Goal: Transaction & Acquisition: Purchase product/service

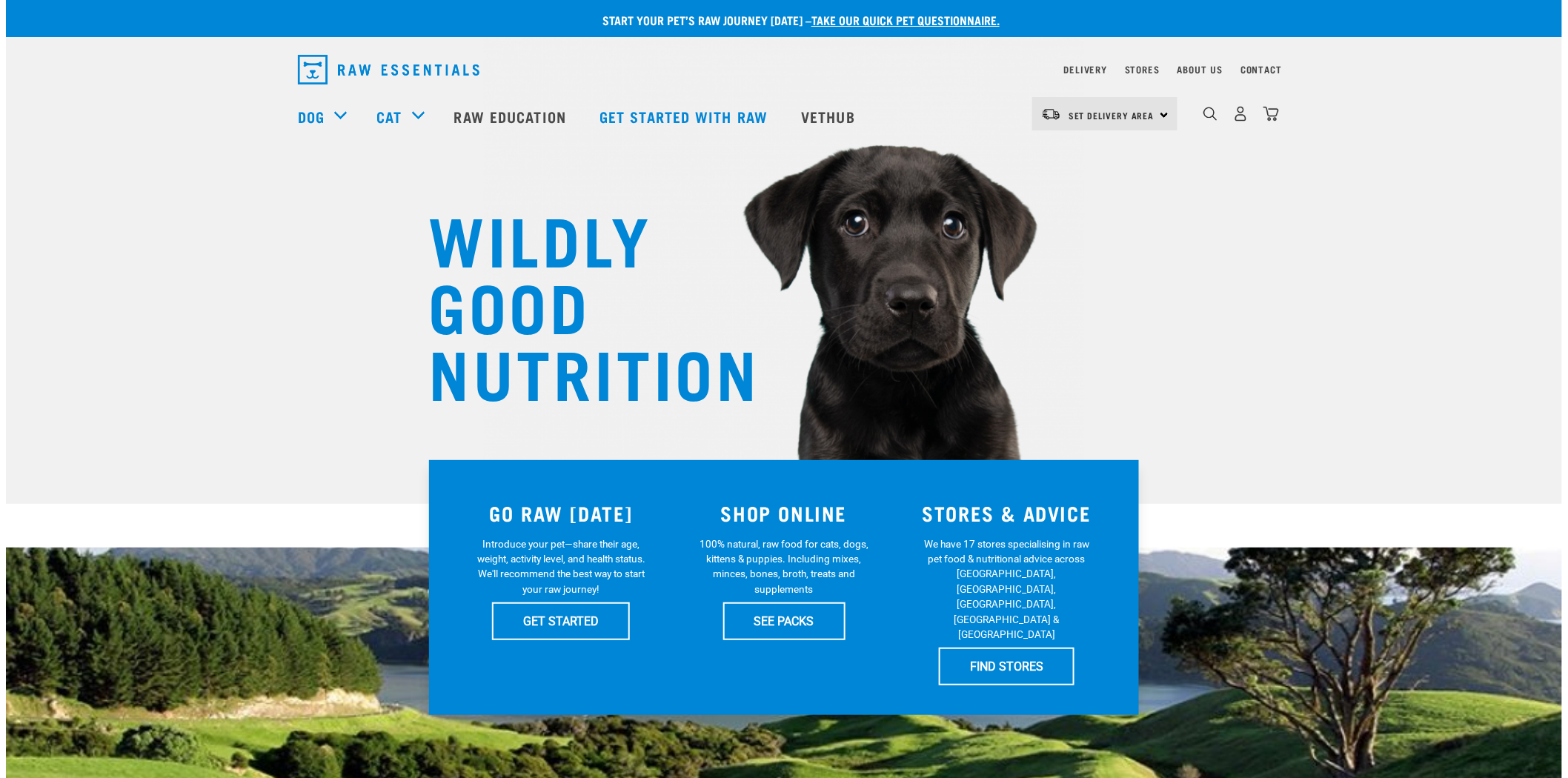
click at [1222, 120] on div "0" at bounding box center [1241, 114] width 77 height 33
click at [1214, 115] on img "dropdown navigation" at bounding box center [1211, 114] width 14 height 14
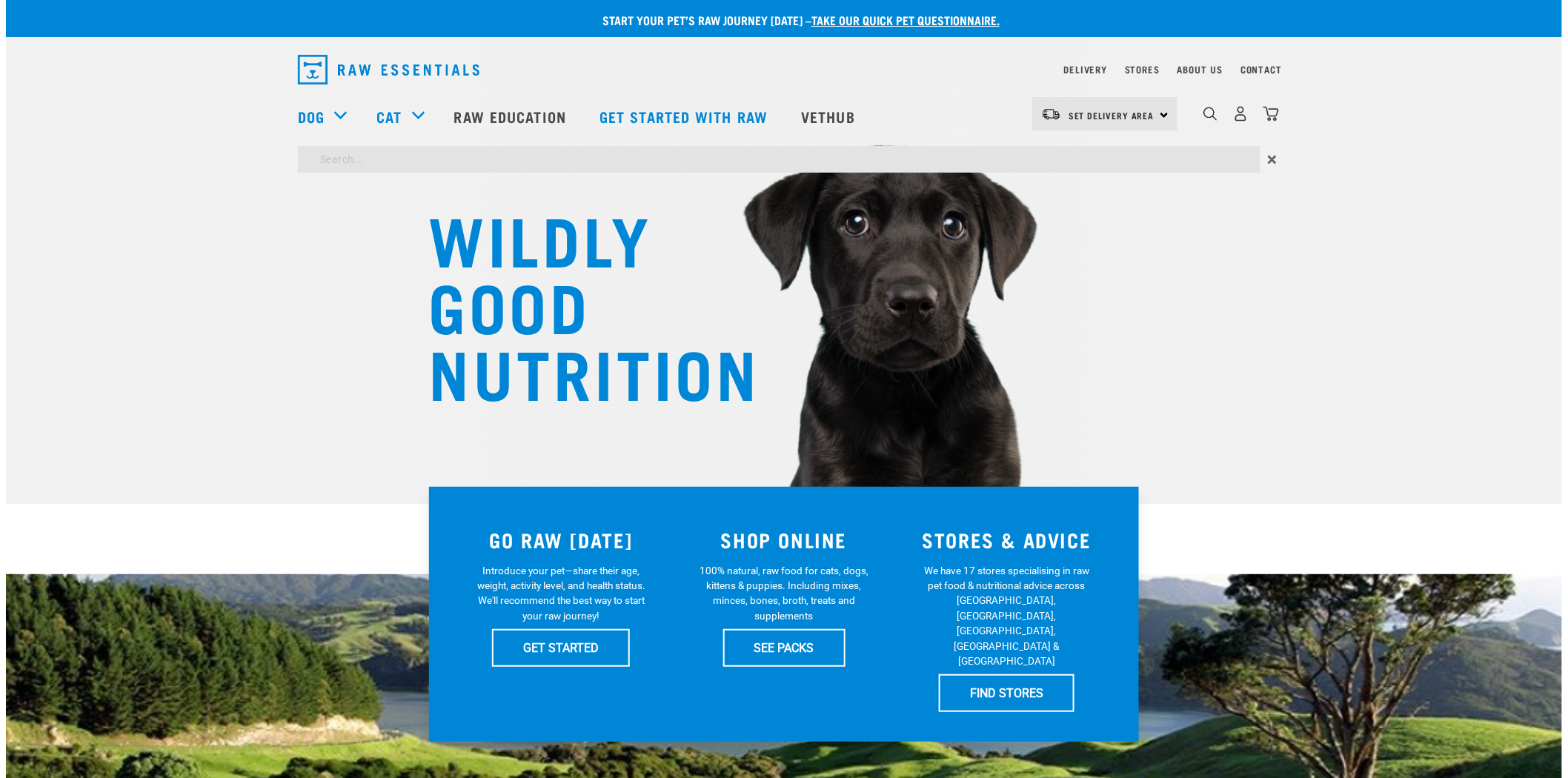
click at [950, 173] on div "×" at bounding box center [784, 163] width 1556 height 34
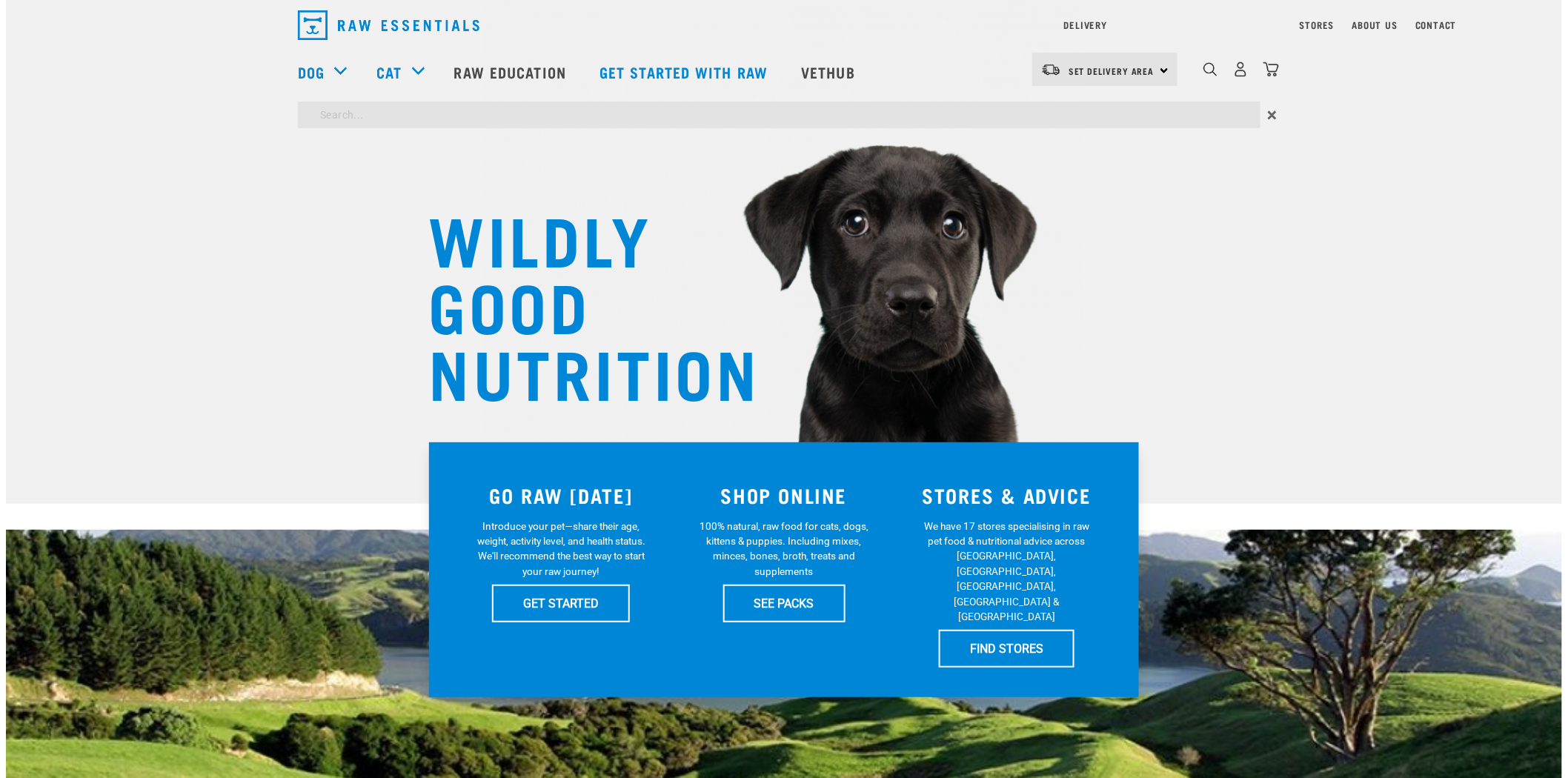
click at [917, 115] on input "search" at bounding box center [779, 115] width 963 height 27
type input "r"
type input "bone broth"
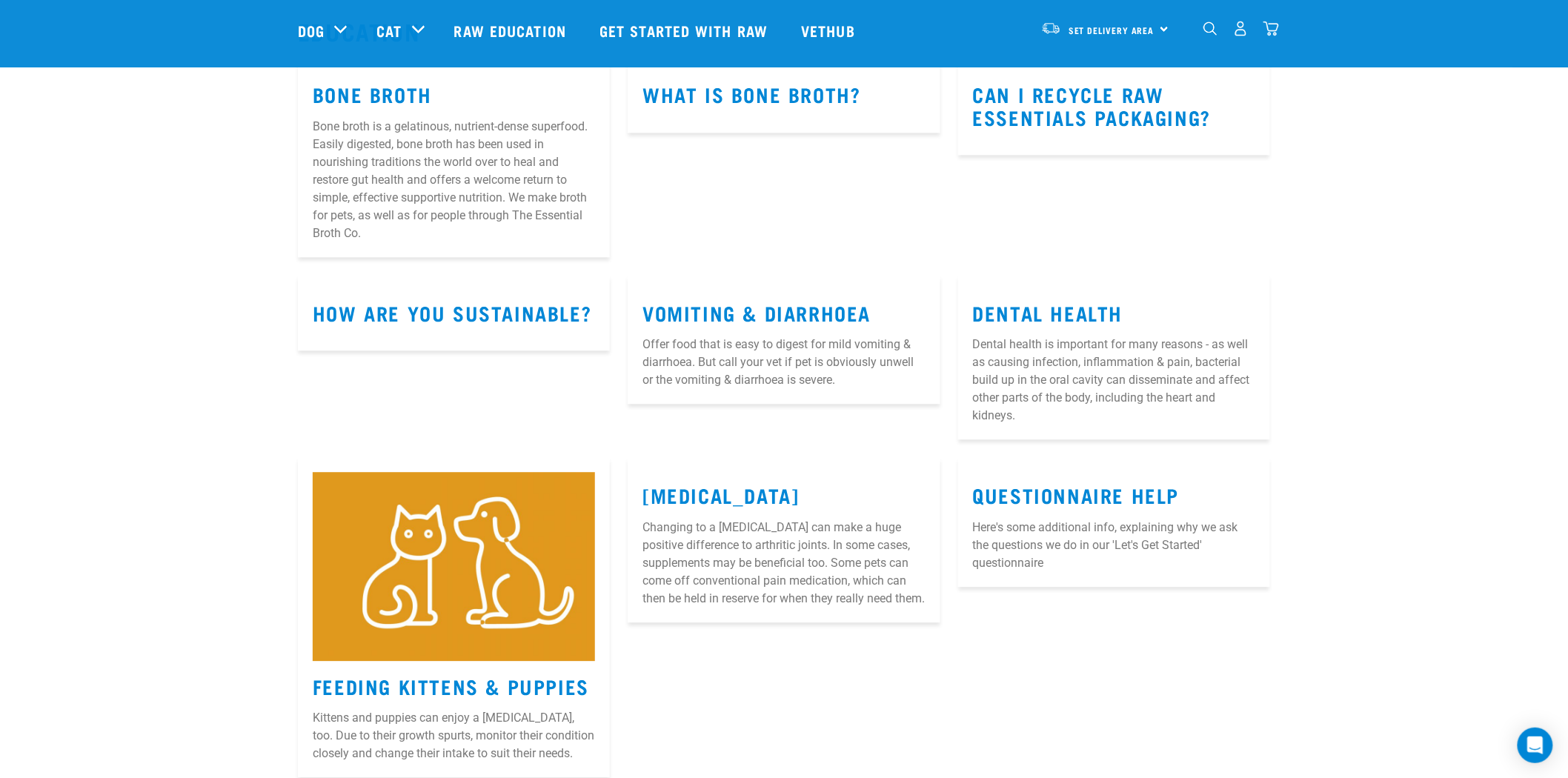
scroll to position [1152, 0]
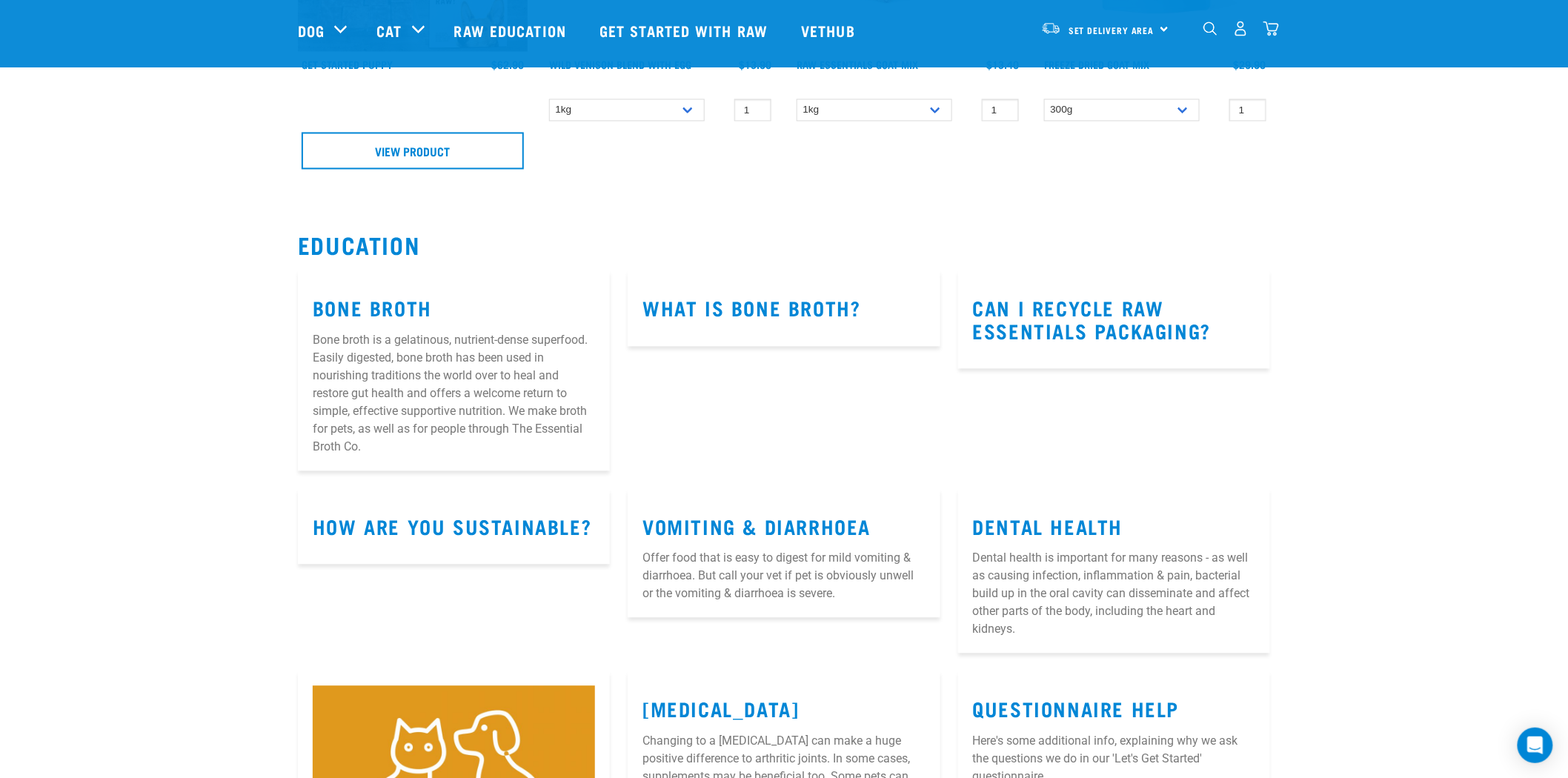
click at [365, 273] on article "Bone Broth Bone broth is a gelatinous, nutrient-dense superfood. Easily digeste…" at bounding box center [453, 371] width 312 height 200
click at [371, 302] on link "Bone Broth" at bounding box center [372, 308] width 119 height 11
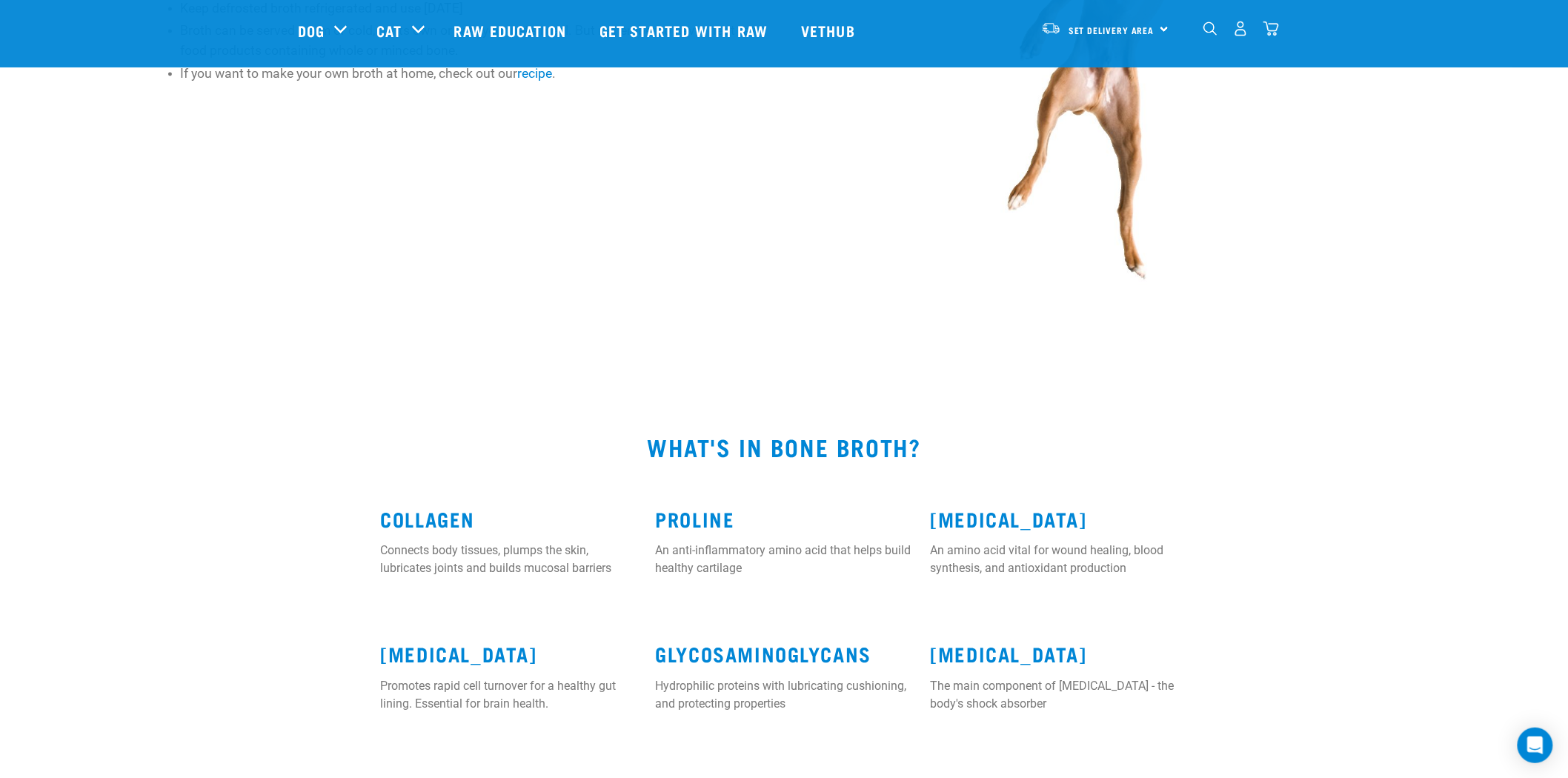
scroll to position [905, 0]
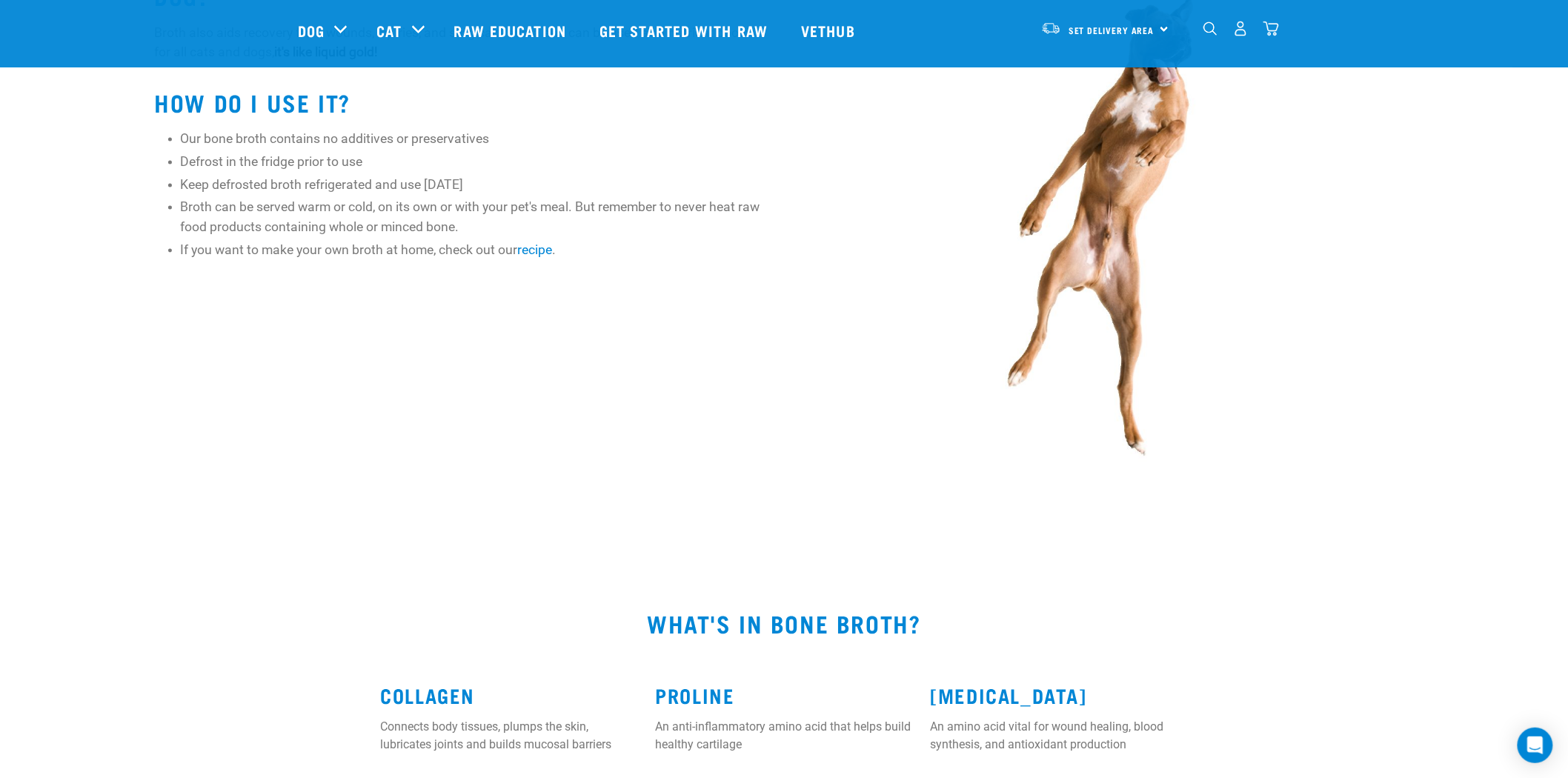
click at [1203, 42] on div "0" at bounding box center [1241, 28] width 77 height 33
click at [1218, 26] on div "dropdown navigation" at bounding box center [1211, 28] width 16 height 16
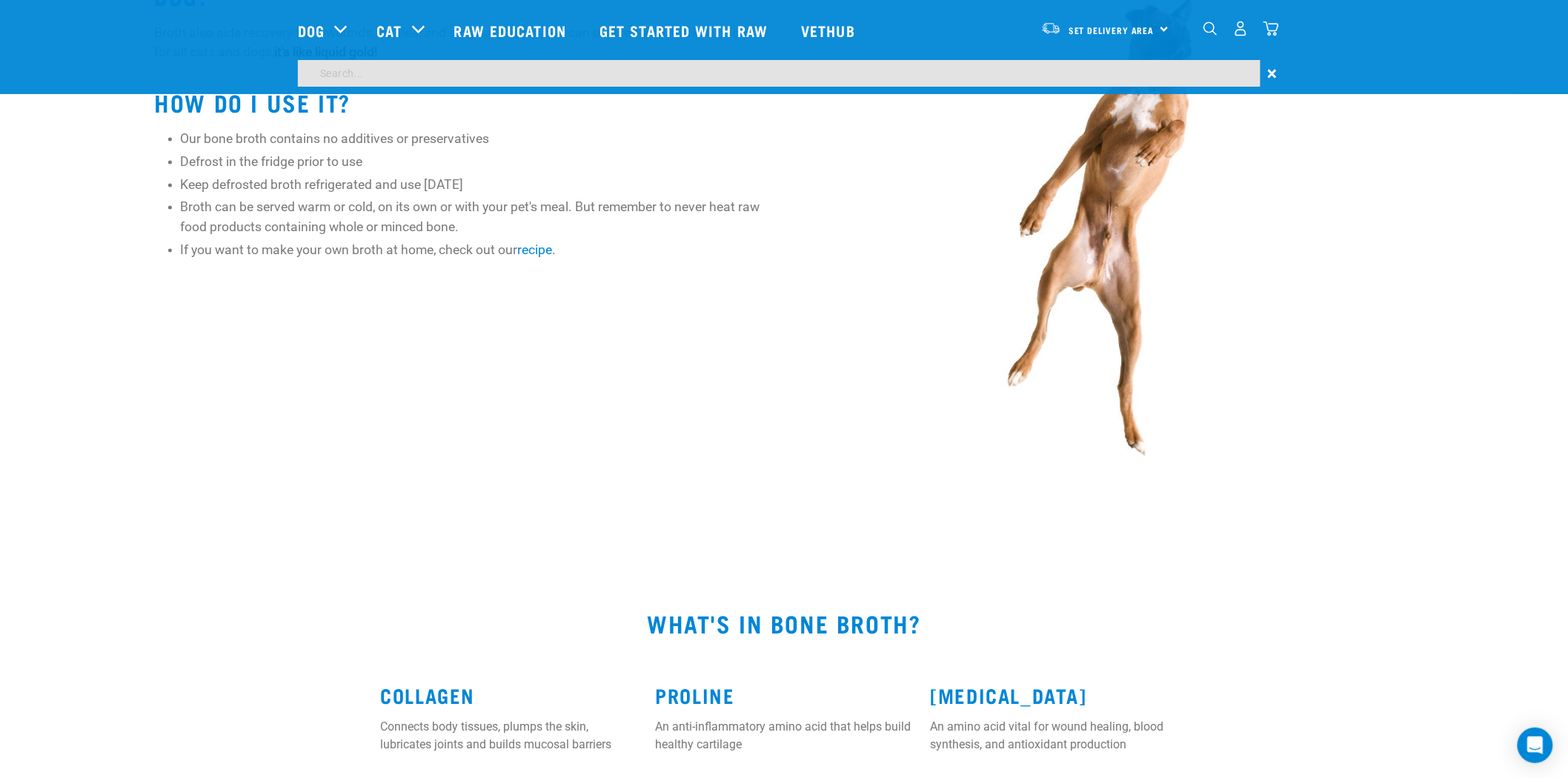
click at [1205, 31] on img "dropdown navigation" at bounding box center [1211, 28] width 14 height 14
click at [1160, 84] on img at bounding box center [1111, 218] width 606 height 578
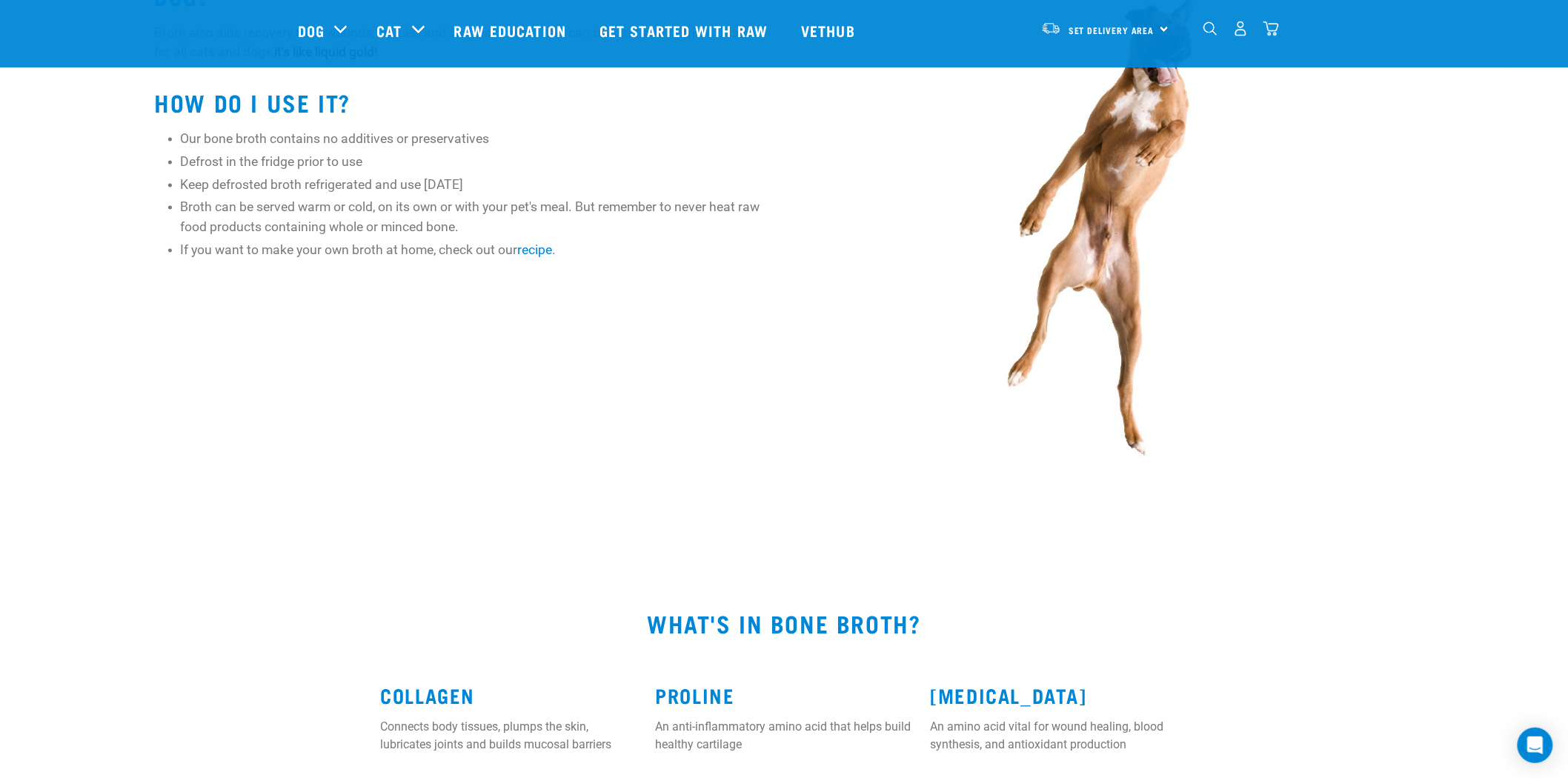
click at [1203, 36] on img "dropdown navigation" at bounding box center [1211, 28] width 14 height 14
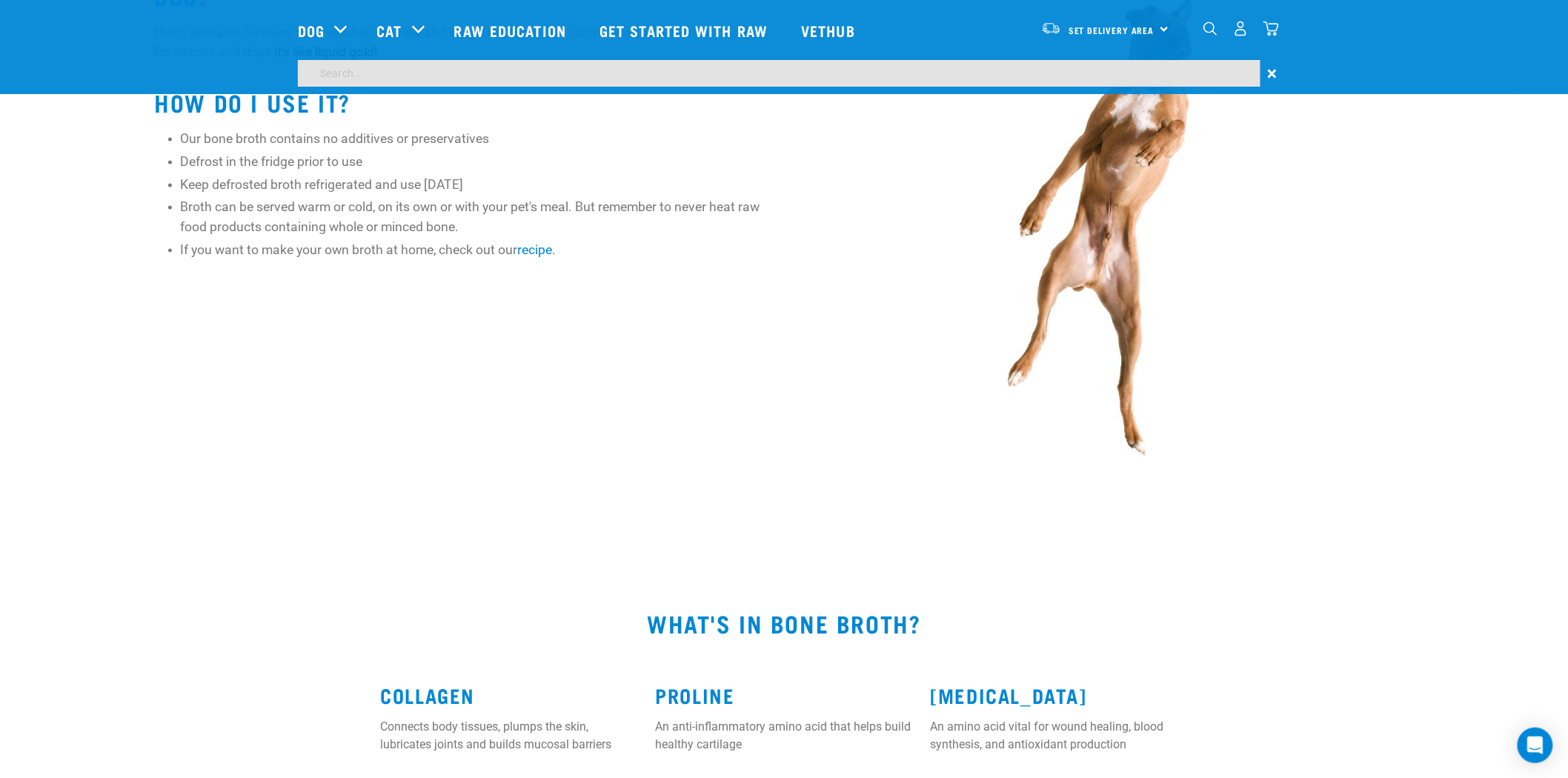
click at [1048, 65] on input "search" at bounding box center [779, 73] width 963 height 27
type input "mussel"
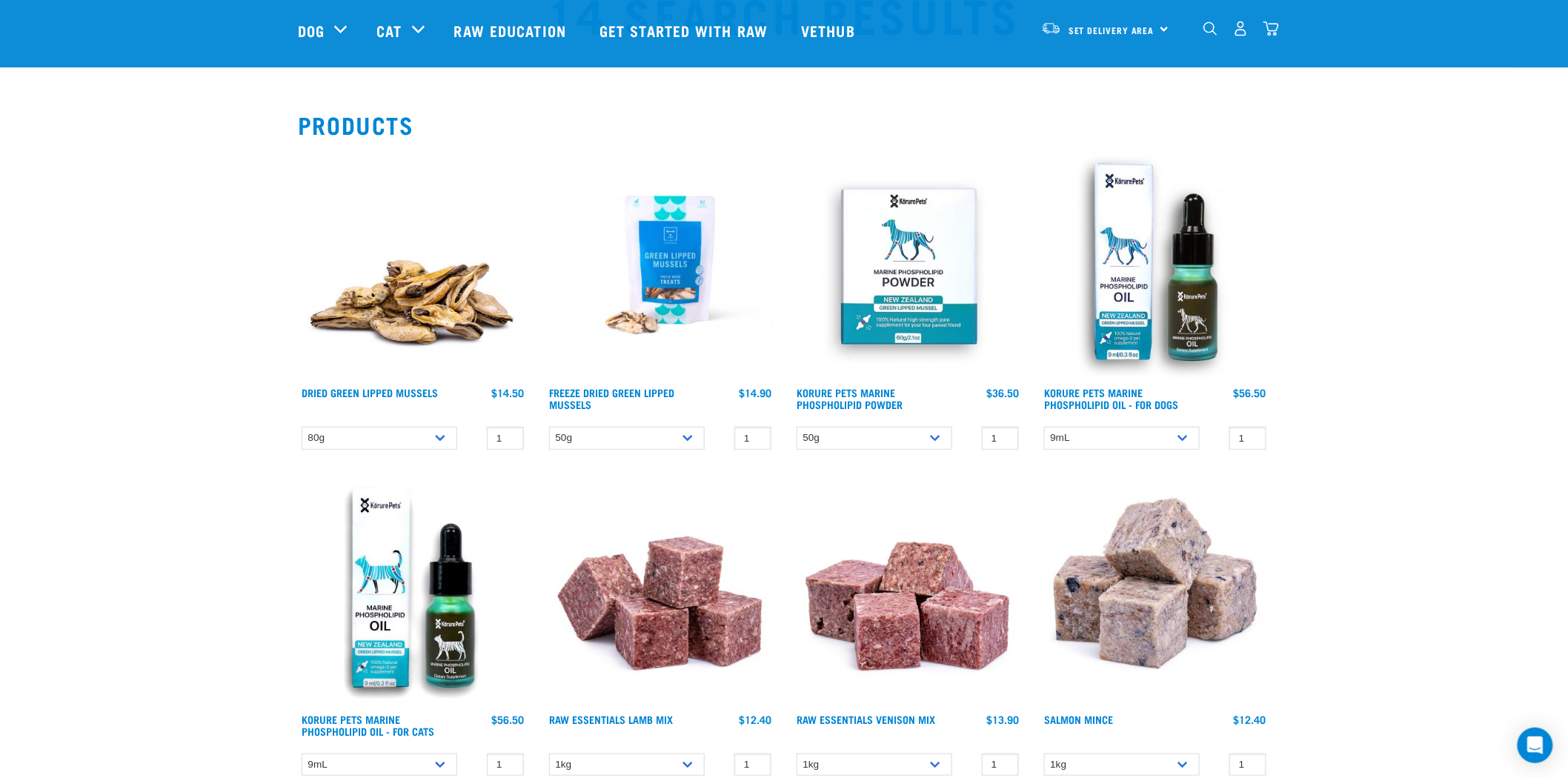
scroll to position [47, 0]
